Goal: Information Seeking & Learning: Learn about a topic

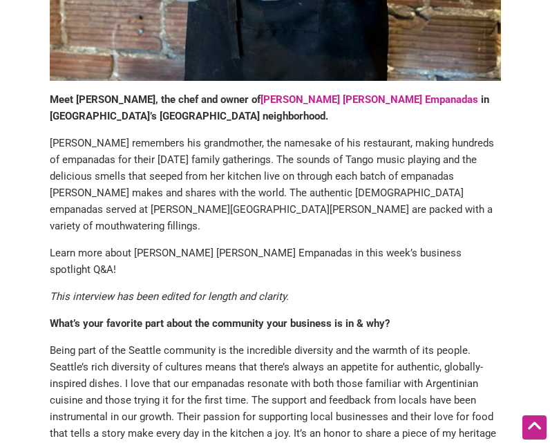
scroll to position [688, 0]
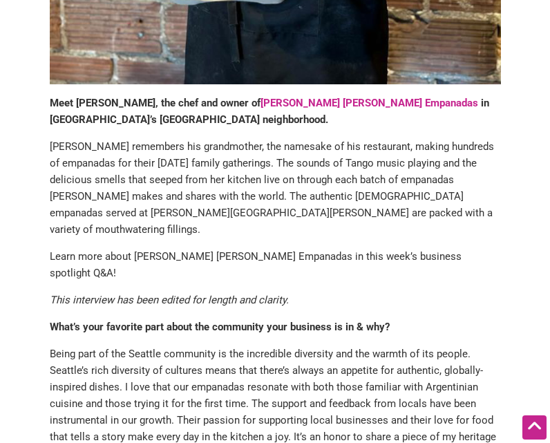
click at [119, 97] on strong "Meet [PERSON_NAME], the chef and owner of" at bounding box center [155, 103] width 211 height 12
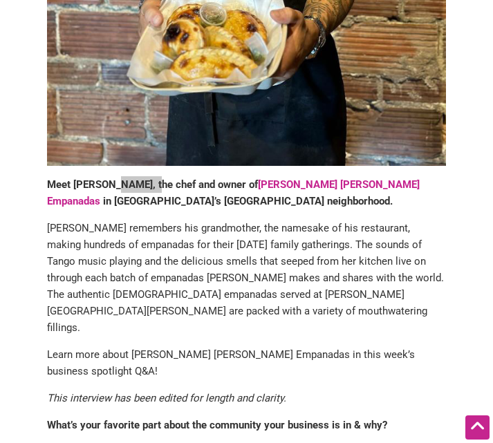
scroll to position [470, 0]
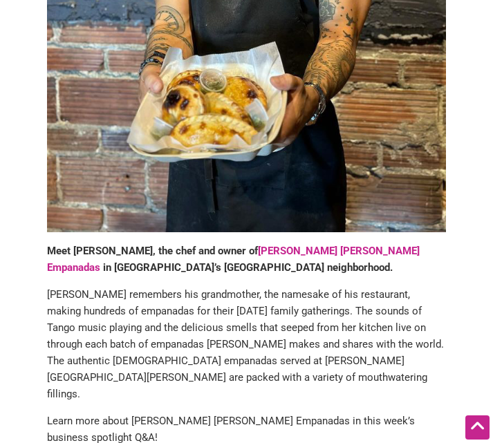
click at [276, 303] on p "[PERSON_NAME] remembers his grandmother, the namesake of his restaurant, making…" at bounding box center [246, 344] width 399 height 116
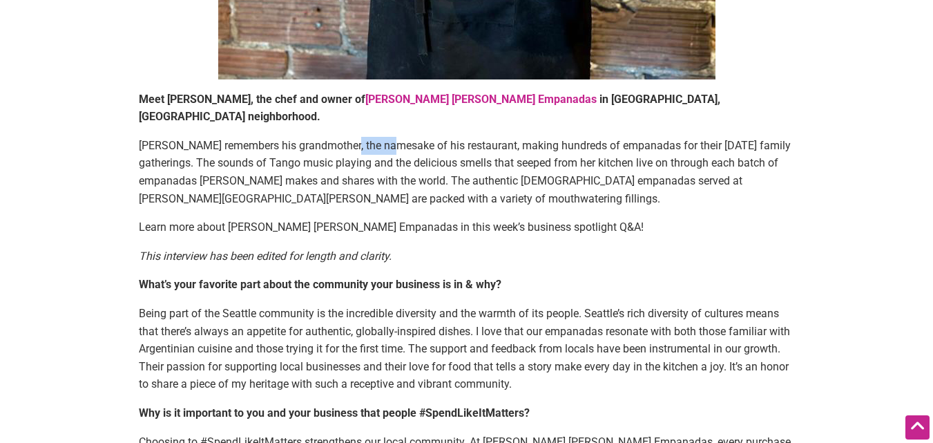
scroll to position [760, 0]
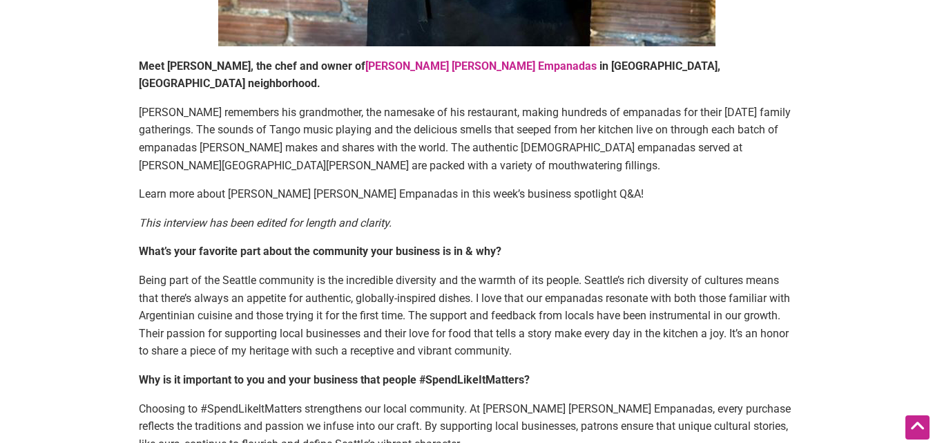
click at [136, 153] on article "By Intentionalist — [DATE] Meet [PERSON_NAME], the chef and owner of [PERSON_NA…" at bounding box center [467, 59] width 684 height 1411
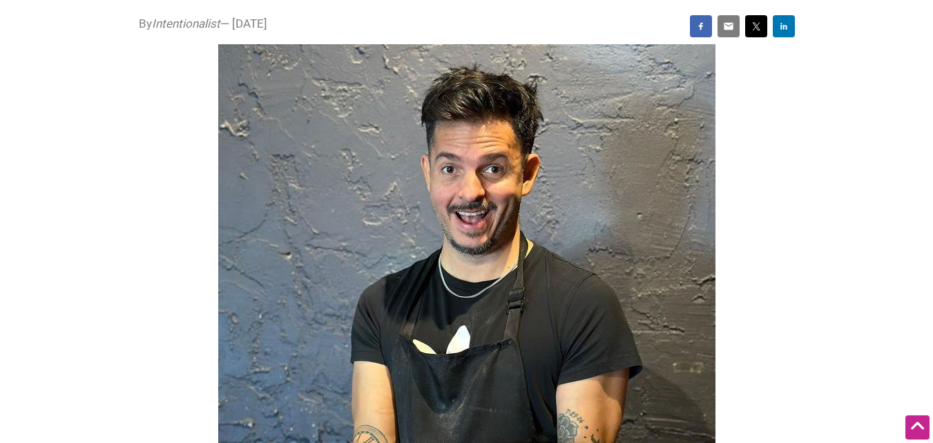
scroll to position [0, 0]
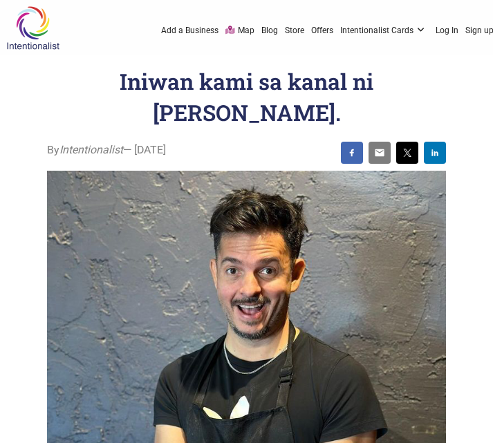
click at [283, 374] on img at bounding box center [246, 436] width 399 height 531
click at [316, 246] on img at bounding box center [246, 436] width 399 height 531
